Goal: Task Accomplishment & Management: Manage account settings

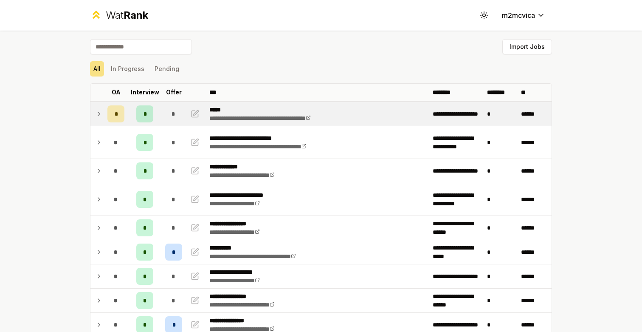
click at [156, 113] on td "*" at bounding box center [145, 114] width 34 height 24
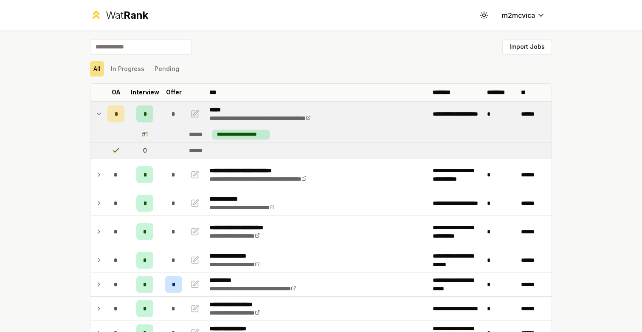
click at [105, 111] on td "*" at bounding box center [116, 114] width 24 height 24
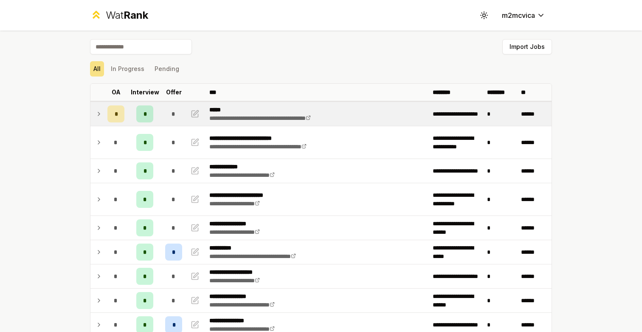
click at [158, 109] on td "*" at bounding box center [145, 114] width 34 height 24
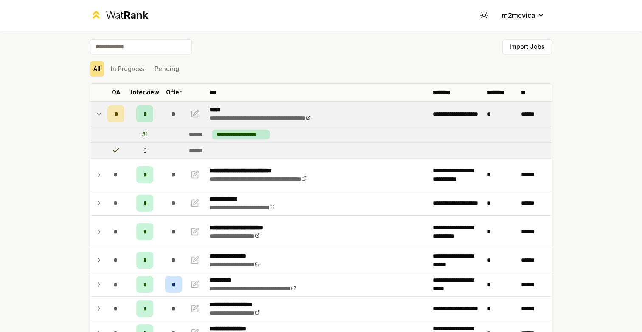
click at [158, 109] on td "*" at bounding box center [145, 114] width 34 height 24
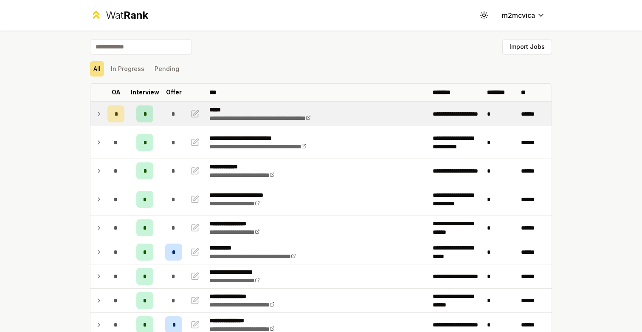
click at [158, 109] on td "*" at bounding box center [145, 114] width 34 height 24
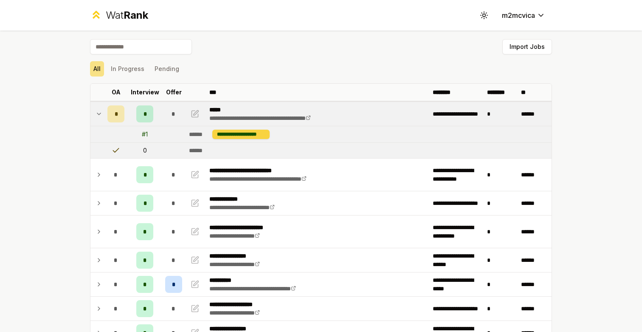
click at [249, 133] on div "**********" at bounding box center [240, 134] width 57 height 9
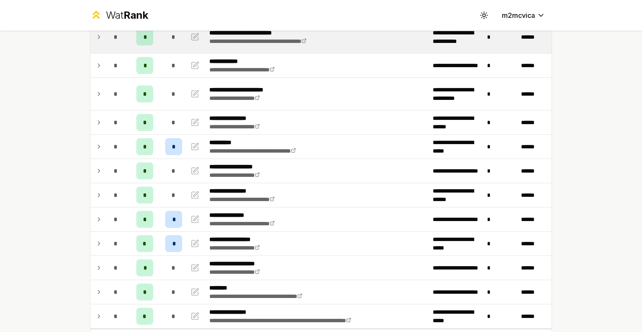
scroll to position [142, 0]
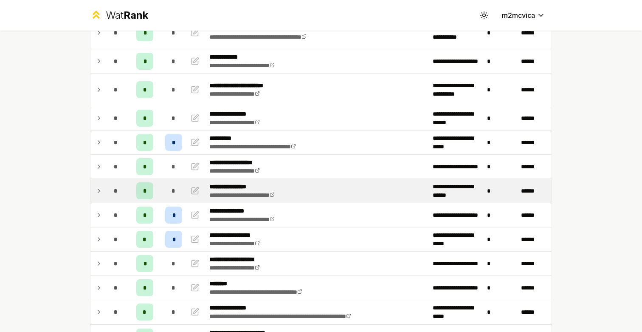
click at [236, 199] on div "**********" at bounding box center [251, 190] width 85 height 17
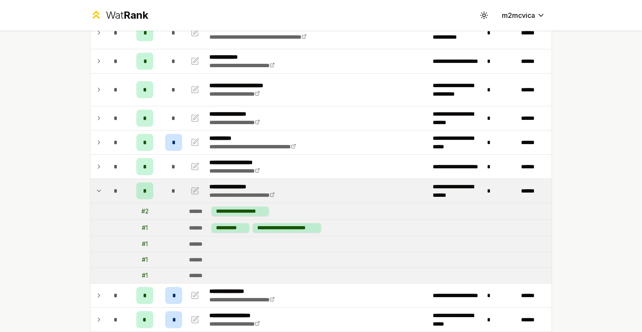
click at [98, 189] on icon at bounding box center [99, 191] width 7 height 10
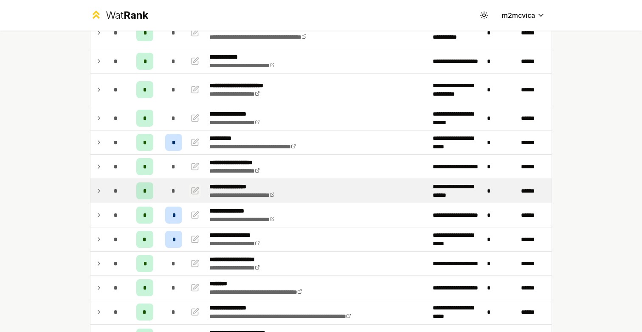
click at [192, 190] on icon "button" at bounding box center [195, 190] width 6 height 6
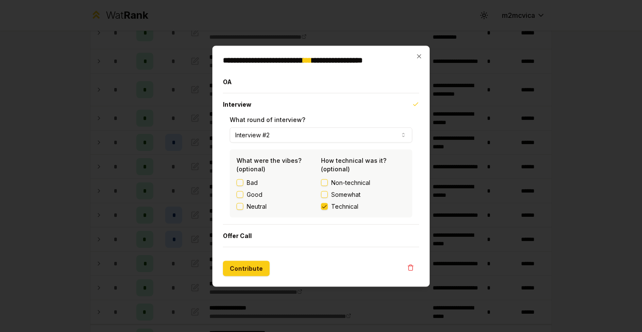
click at [340, 206] on span "Technical" at bounding box center [344, 206] width 27 height 8
click at [328, 206] on button "Technical" at bounding box center [324, 206] width 7 height 7
click at [296, 131] on button "Interview #2" at bounding box center [321, 134] width 183 height 15
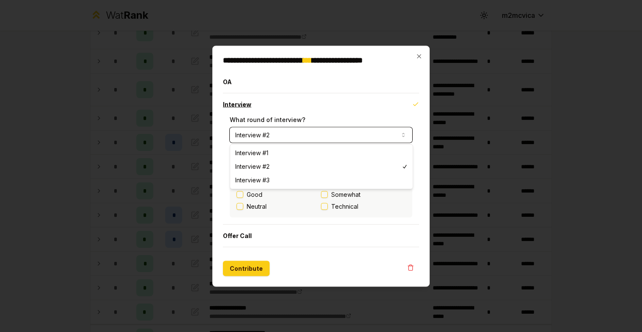
click at [303, 109] on button "Interview" at bounding box center [321, 104] width 196 height 22
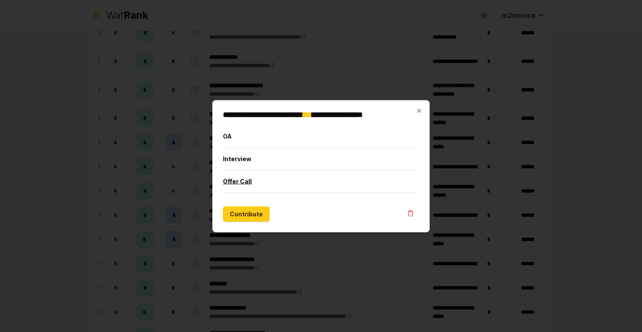
click at [228, 175] on button "Offer Call" at bounding box center [321, 181] width 196 height 22
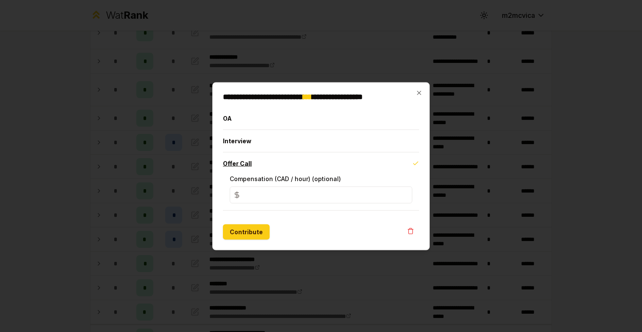
click at [270, 162] on button "Offer Call" at bounding box center [321, 163] width 196 height 22
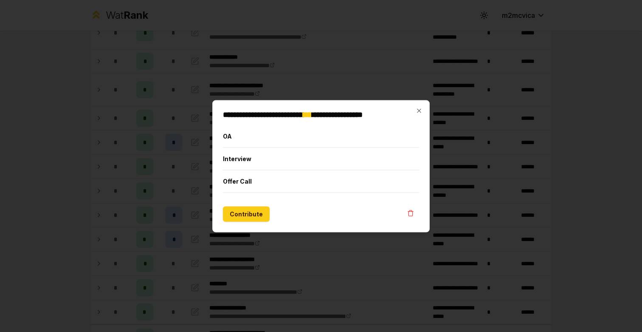
click at [414, 109] on div "**********" at bounding box center [320, 166] width 217 height 132
click at [419, 109] on icon "button" at bounding box center [419, 110] width 7 height 7
